Goal: Information Seeking & Learning: Learn about a topic

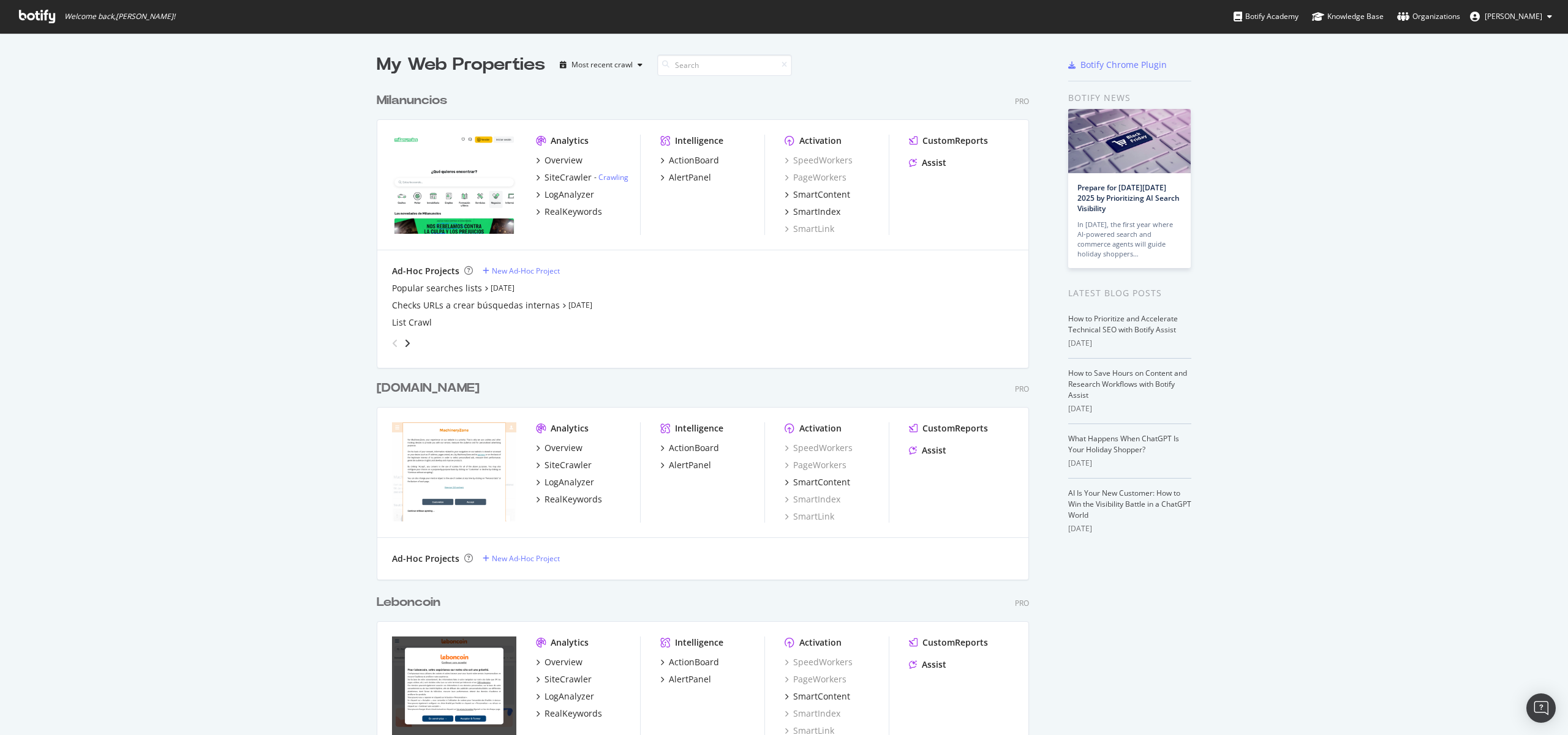
scroll to position [3734, 662]
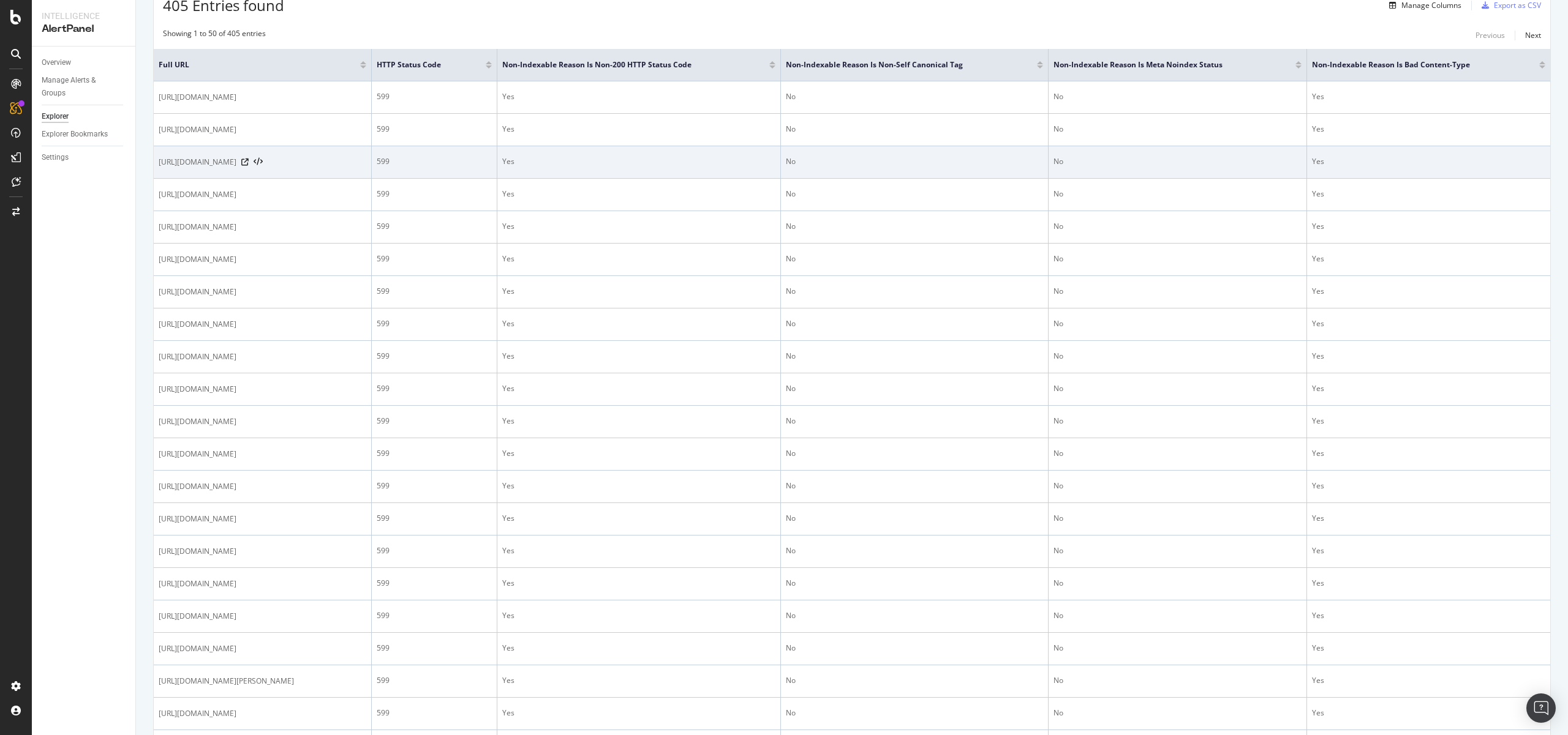
scroll to position [279, 0]
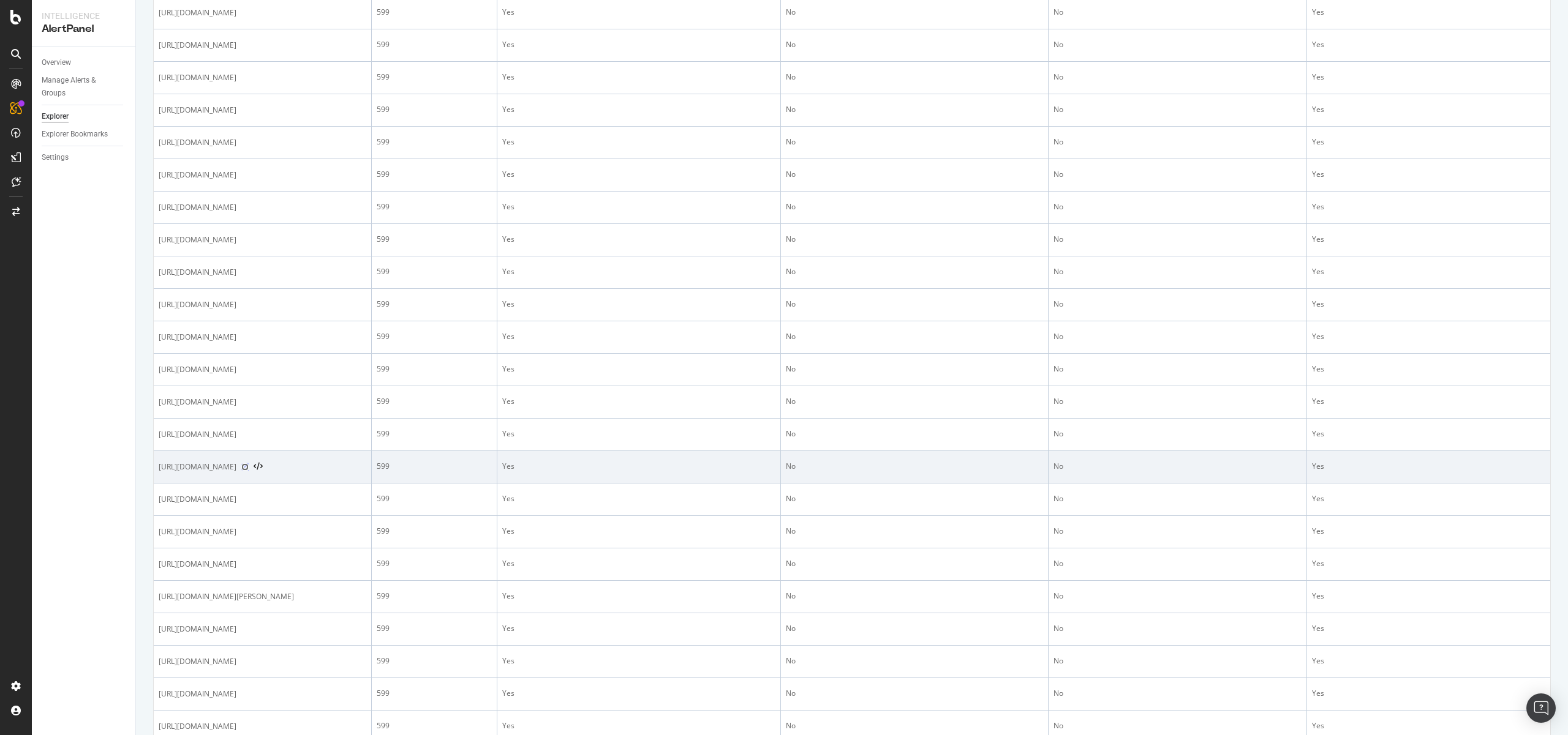
click at [249, 469] on icon at bounding box center [244, 467] width 8 height 8
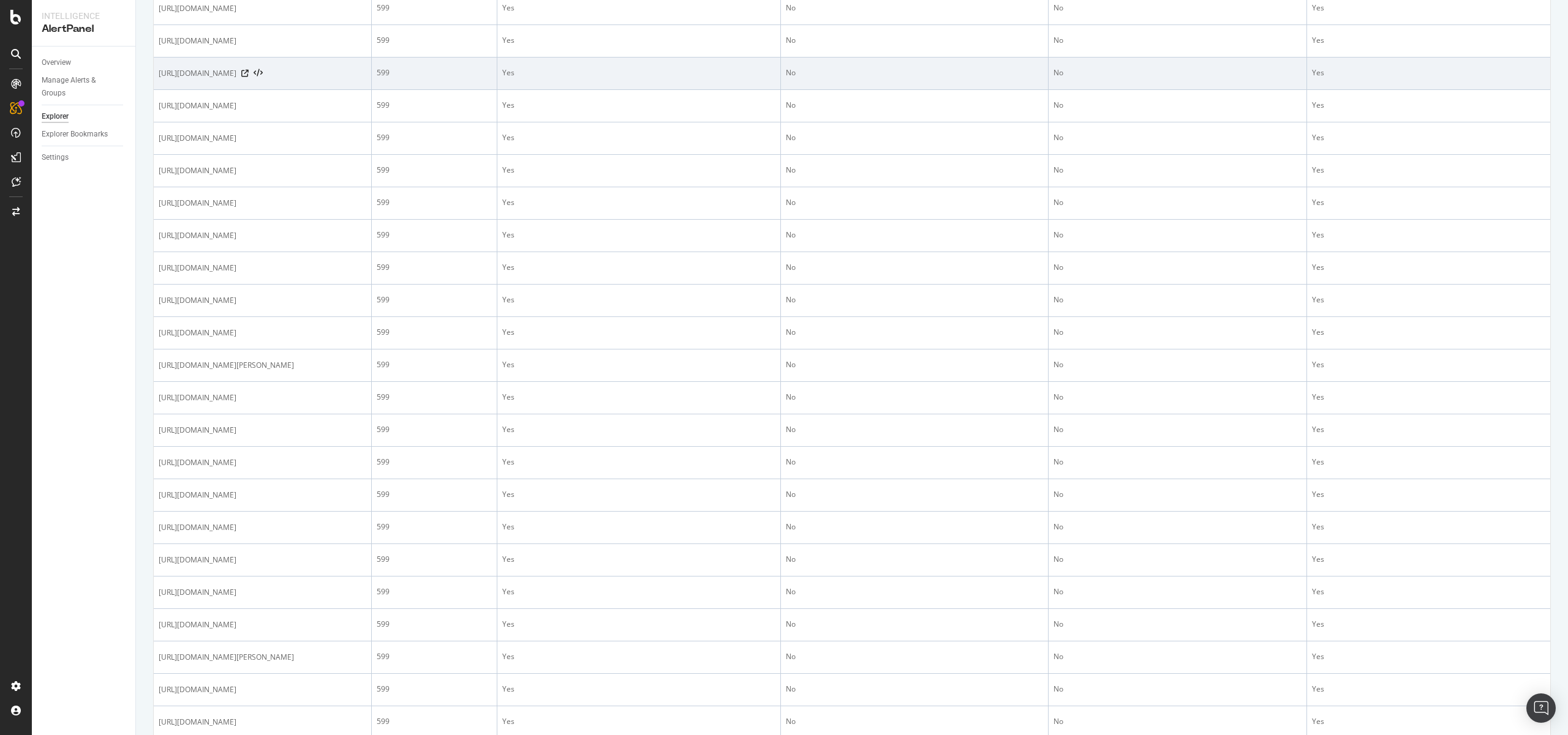
scroll to position [605, 0]
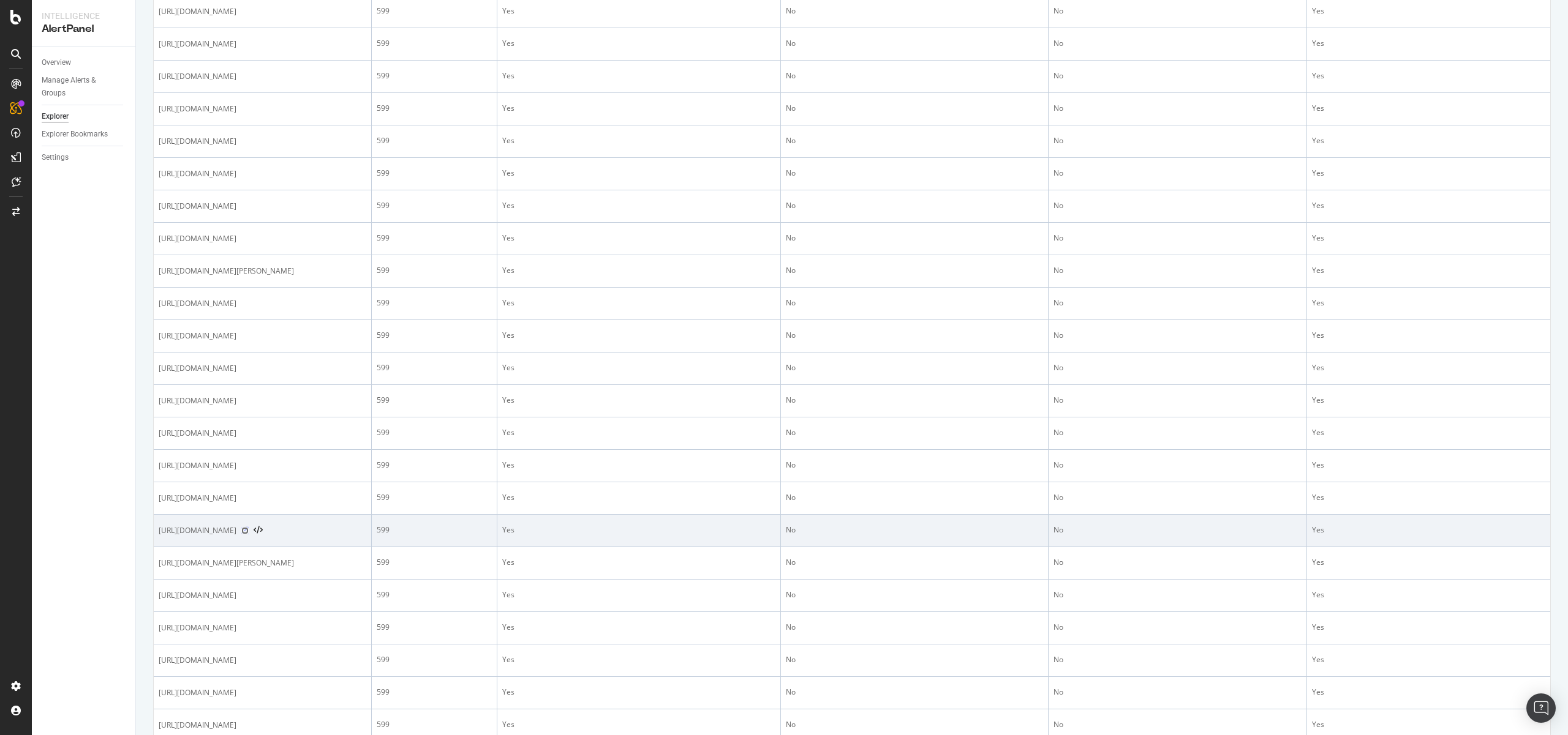
click at [249, 534] on icon at bounding box center [244, 530] width 8 height 8
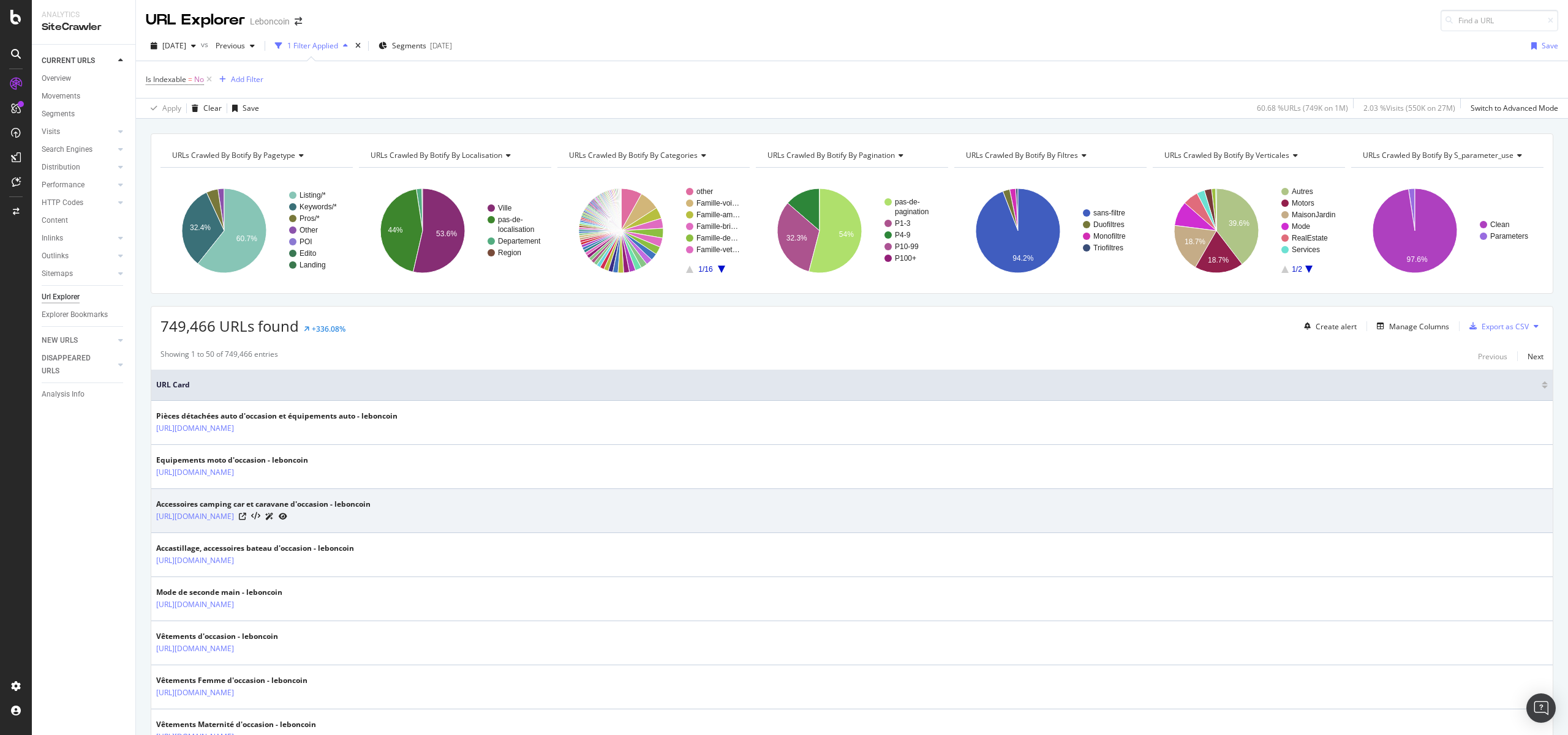
drag, startPoint x: 906, startPoint y: 603, endPoint x: 933, endPoint y: 489, distance: 117.2
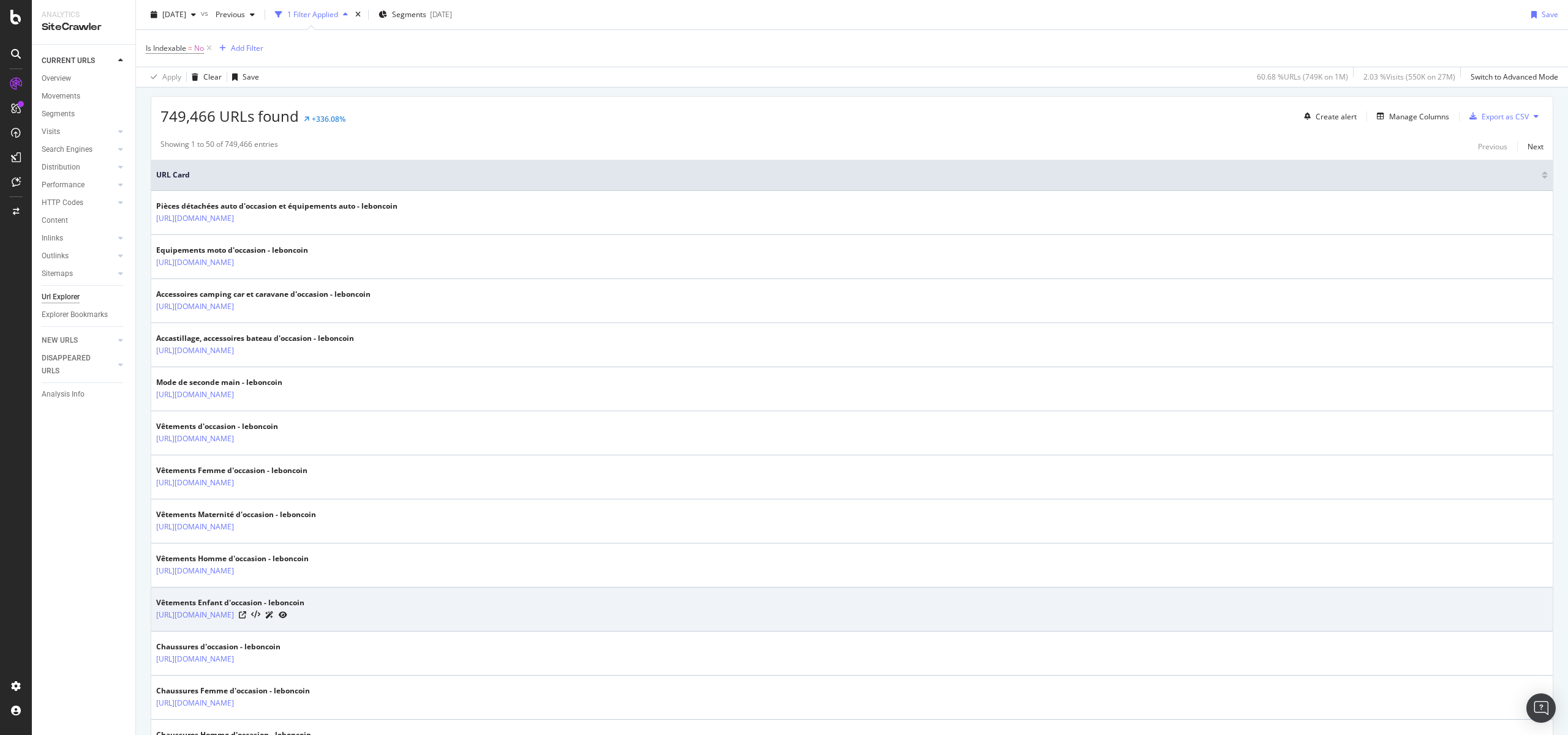
scroll to position [339, 0]
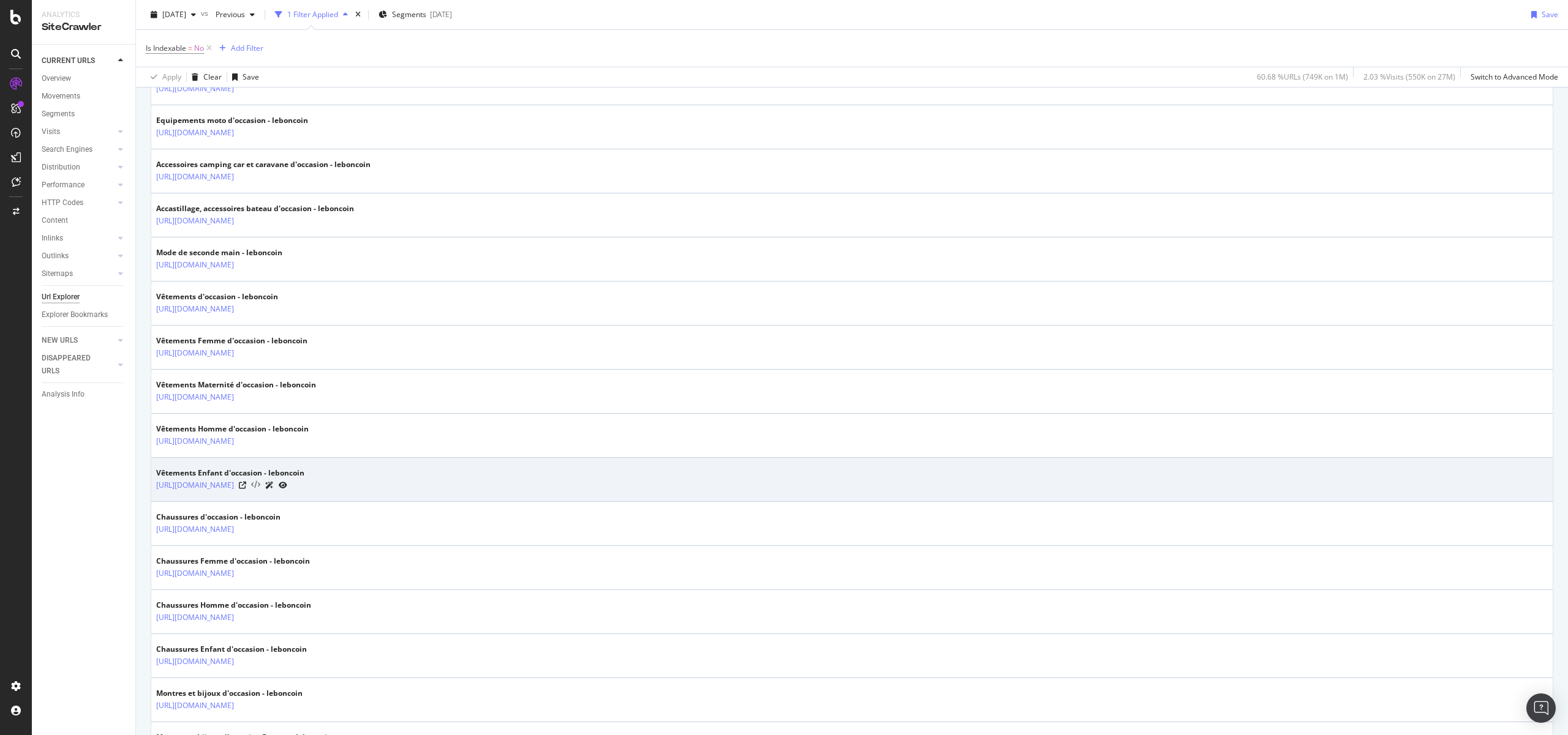
click at [260, 487] on icon at bounding box center [255, 485] width 9 height 8
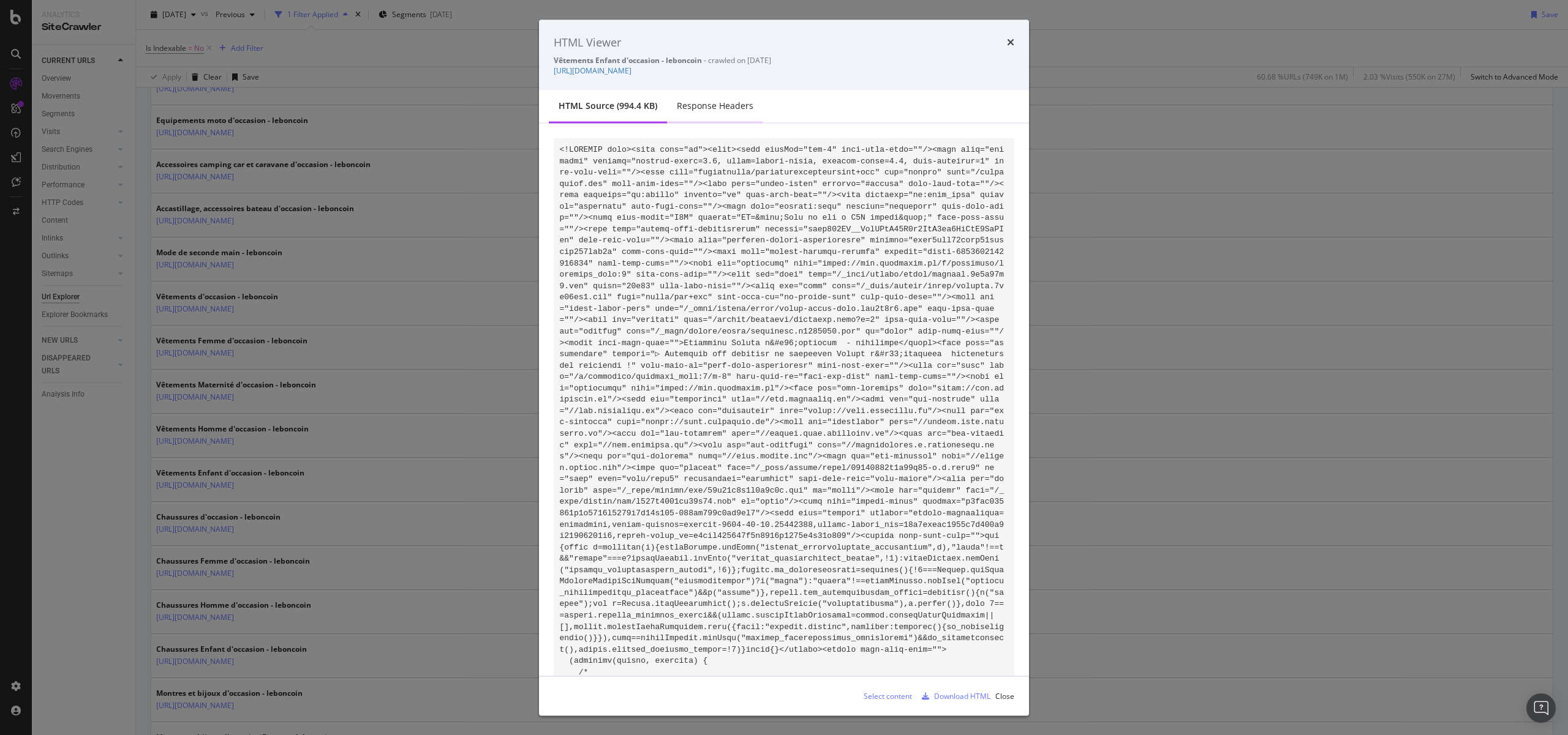
click at [756, 107] on div "Response Headers" at bounding box center [715, 107] width 96 height 33
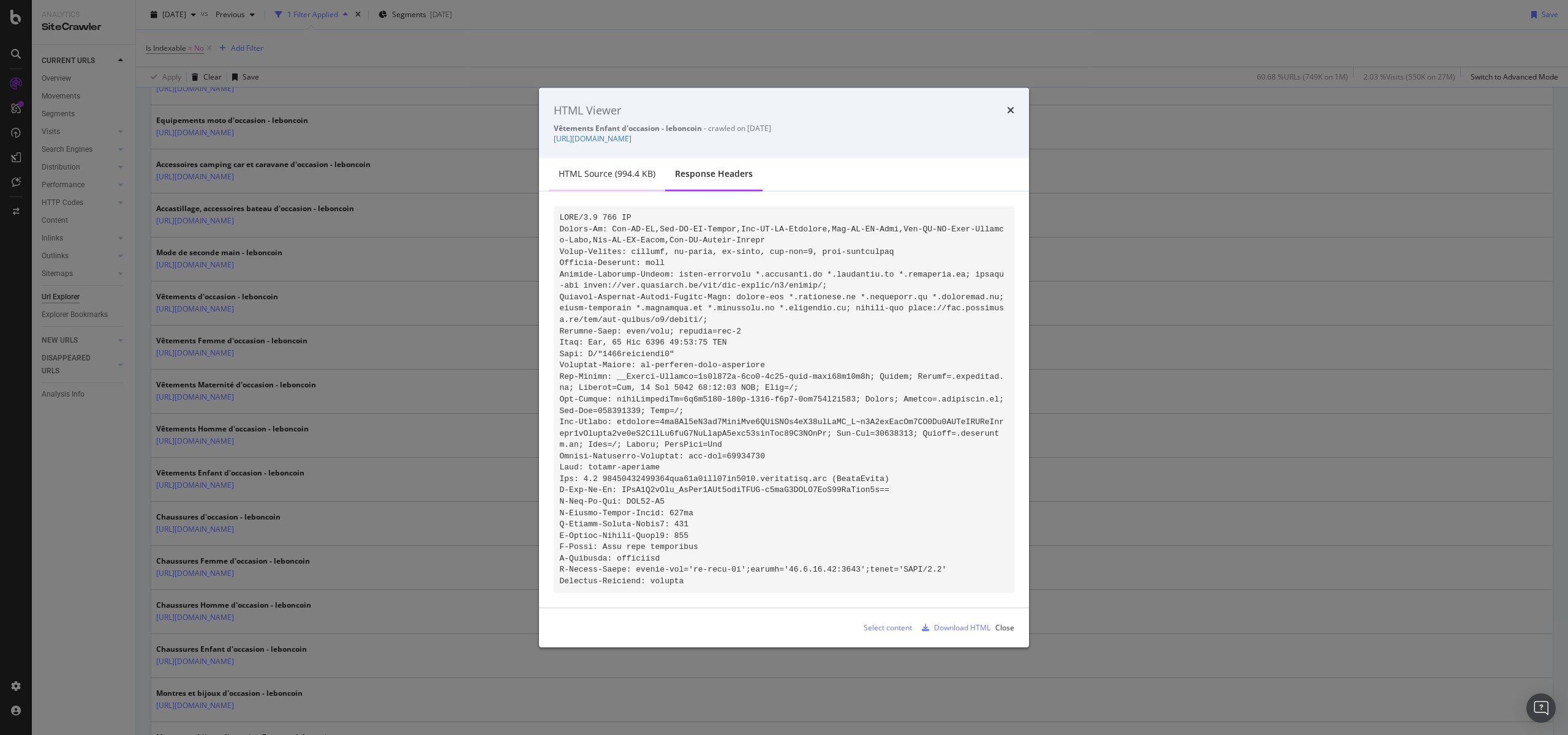
click at [616, 168] on div "HTML source (994.4 KB)" at bounding box center [607, 174] width 97 height 13
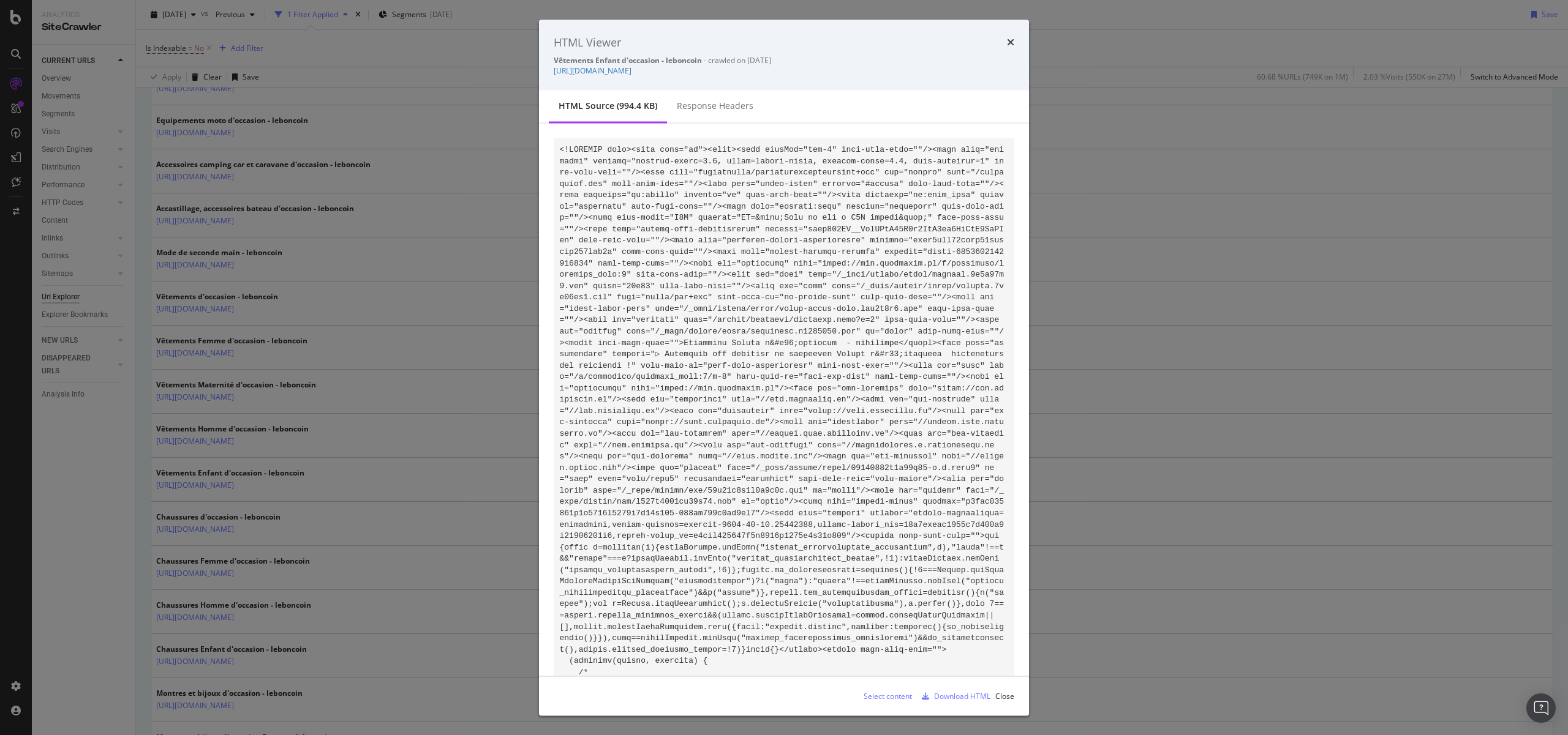
click at [1125, 284] on div "HTML Viewer Vêtements Enfant d'occasion - leboncoin - crawled on 2025-09-23 htt…" at bounding box center [784, 367] width 1568 height 735
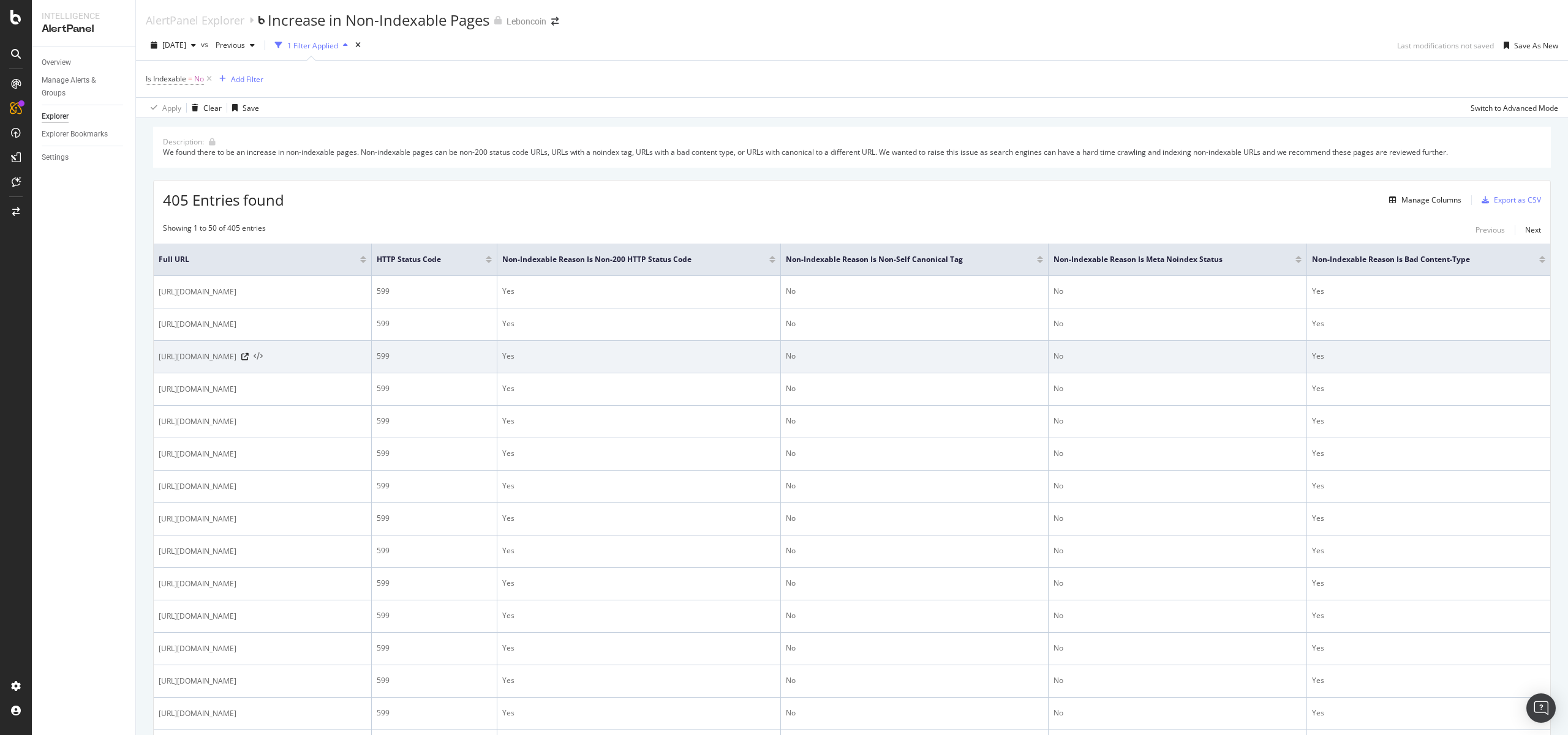
click at [263, 360] on icon at bounding box center [258, 357] width 9 height 8
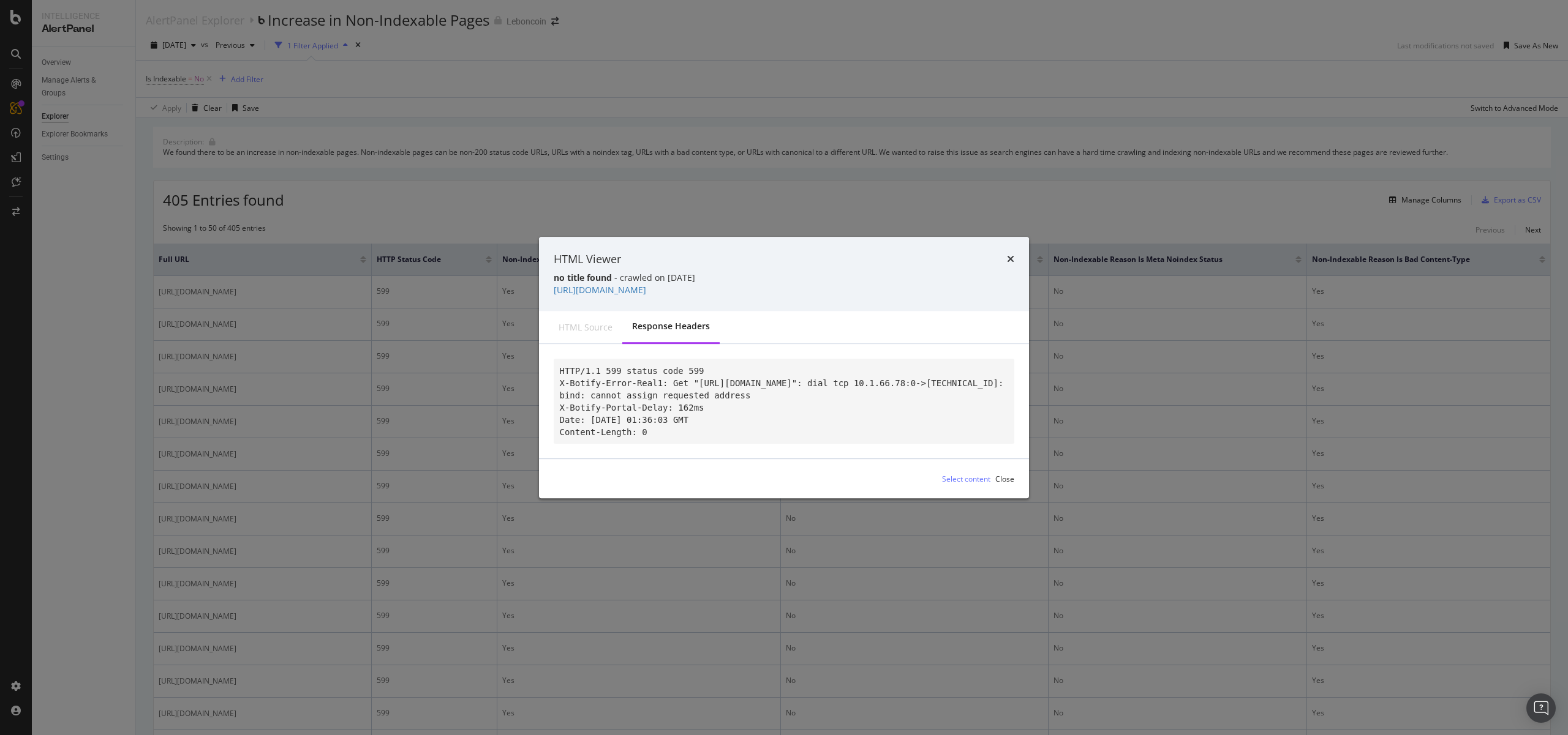
click at [601, 321] on div "HTML source" at bounding box center [586, 327] width 54 height 13
click at [646, 284] on link "[URL][DOMAIN_NAME]" at bounding box center [600, 290] width 93 height 12
